Goal: Contribute content

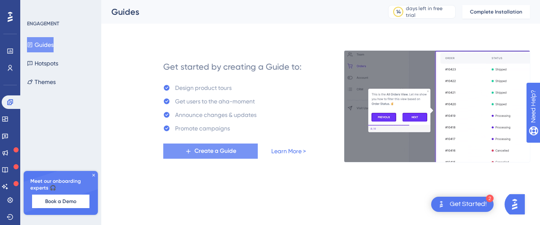
click at [233, 153] on span "Create a Guide" at bounding box center [216, 151] width 42 height 10
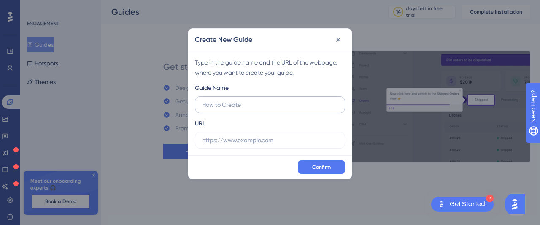
click at [254, 107] on input "text" at bounding box center [270, 104] width 136 height 9
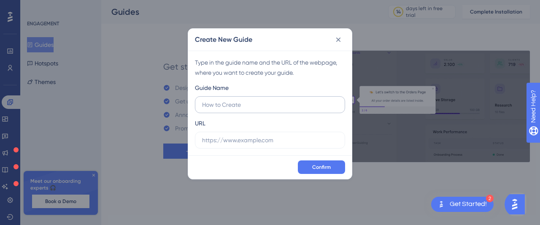
click at [252, 105] on input "text" at bounding box center [270, 104] width 136 height 9
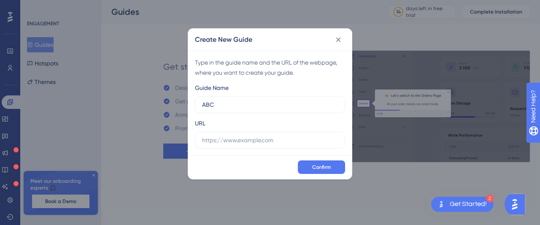
type input "ABC"
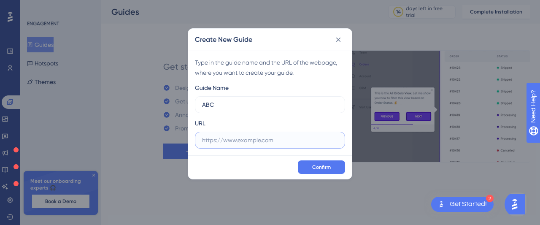
click at [222, 141] on input "text" at bounding box center [270, 139] width 136 height 9
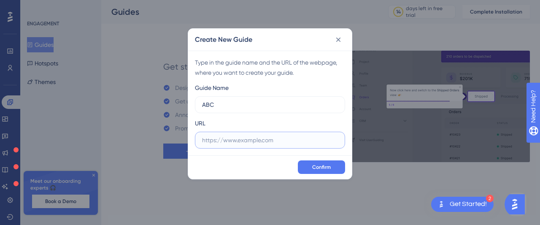
paste input "Https.//[DOMAIN_NAME]"
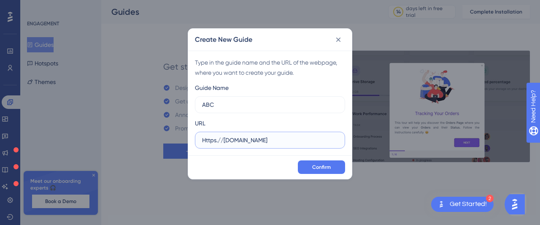
click at [204, 138] on input "Https.//[DOMAIN_NAME]" at bounding box center [270, 139] width 136 height 9
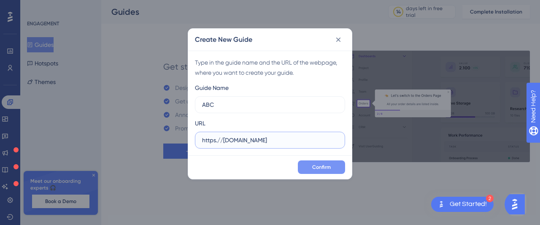
type input "https.//[DOMAIN_NAME]"
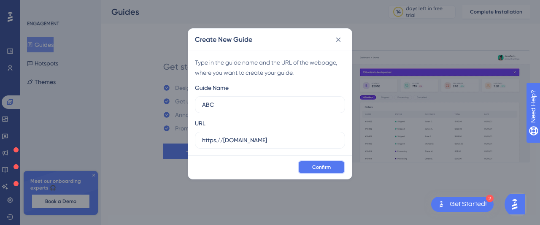
click at [326, 164] on span "Confirm" at bounding box center [321, 167] width 19 height 7
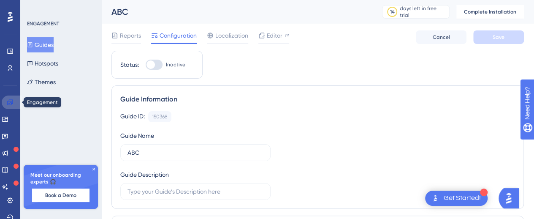
click at [9, 101] on icon at bounding box center [10, 102] width 7 height 7
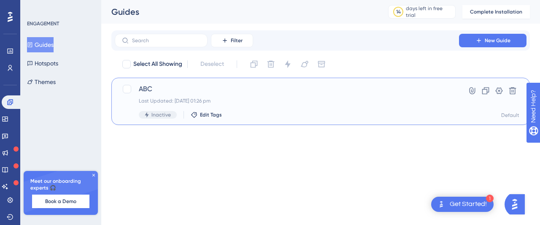
click at [217, 98] on div "Last Updated: [DATE] 01:26 pm" at bounding box center [287, 100] width 296 height 7
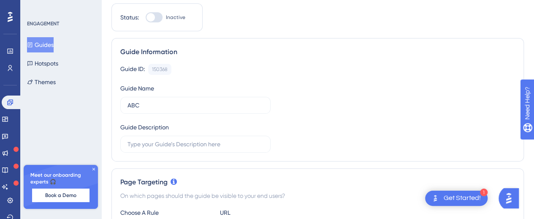
scroll to position [84, 0]
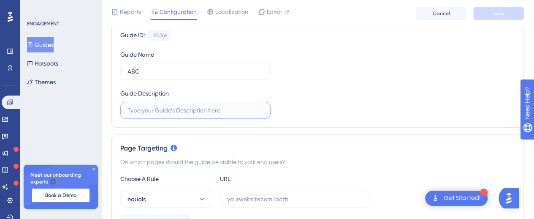
click at [218, 110] on input "text" at bounding box center [195, 110] width 136 height 9
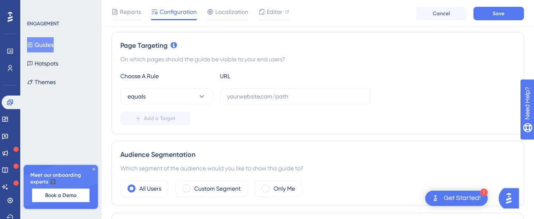
scroll to position [184, 0]
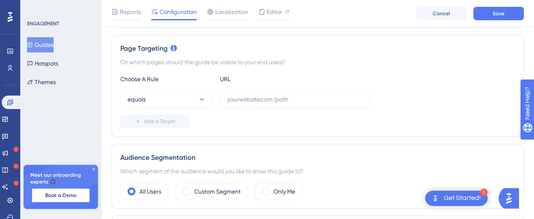
type input "User Manual"
